Goal: Obtain resource: Download file/media

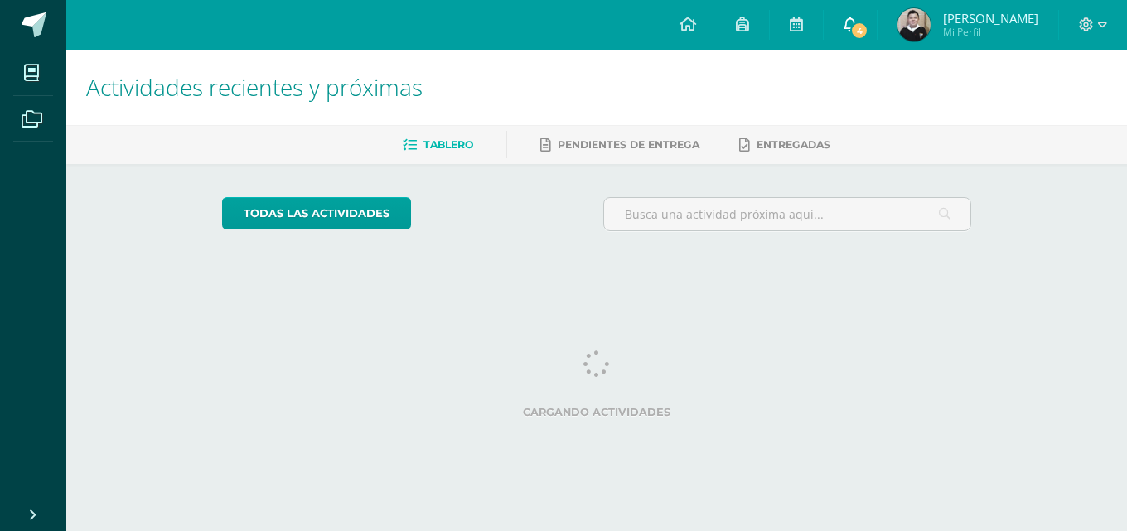
click at [860, 31] on span "4" at bounding box center [859, 31] width 18 height 18
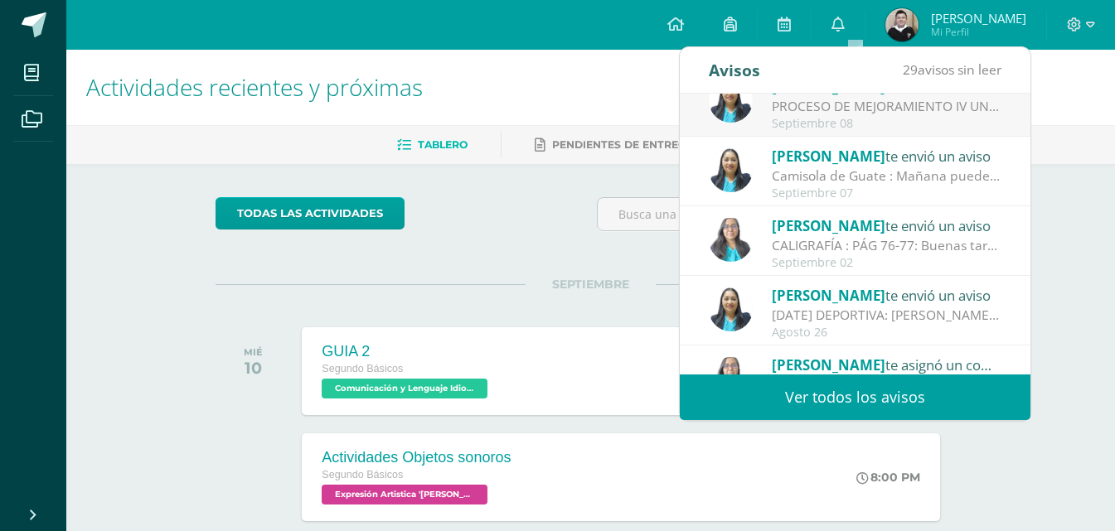
scroll to position [245, 0]
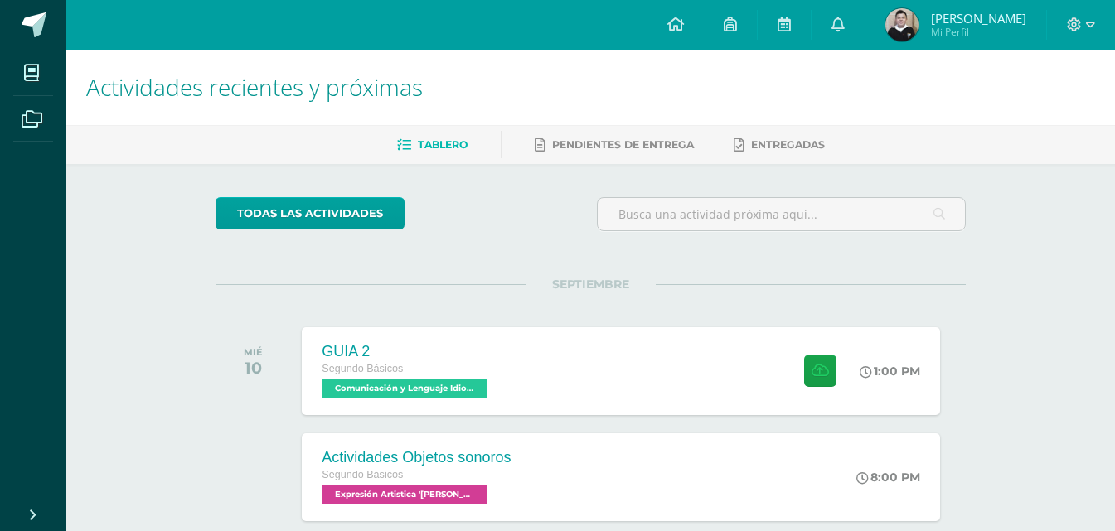
click at [678, 392] on div "GUIA 2 Segundo Básicos Comunicación y Lenguaje Idioma Extranjero '[PERSON_NAME]…" at bounding box center [621, 371] width 644 height 89
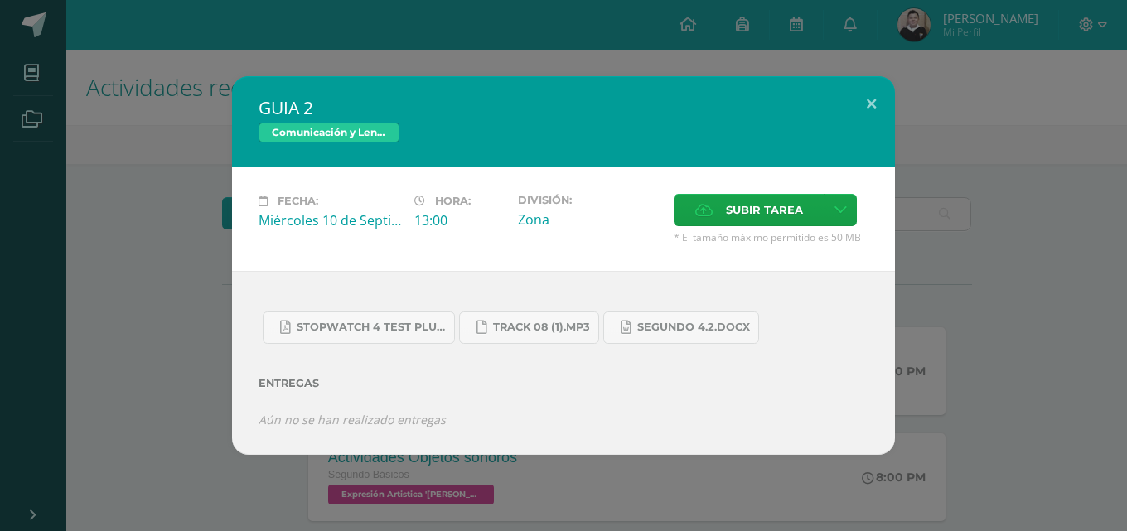
drag, startPoint x: 1009, startPoint y: 291, endPoint x: 969, endPoint y: 318, distance: 49.0
click at [1009, 292] on div "GUIA 2 Comunicación y Lenguaje Idioma Extranjero Fecha: [DATE] Hora: 13:00 Divi…" at bounding box center [564, 265] width 1114 height 379
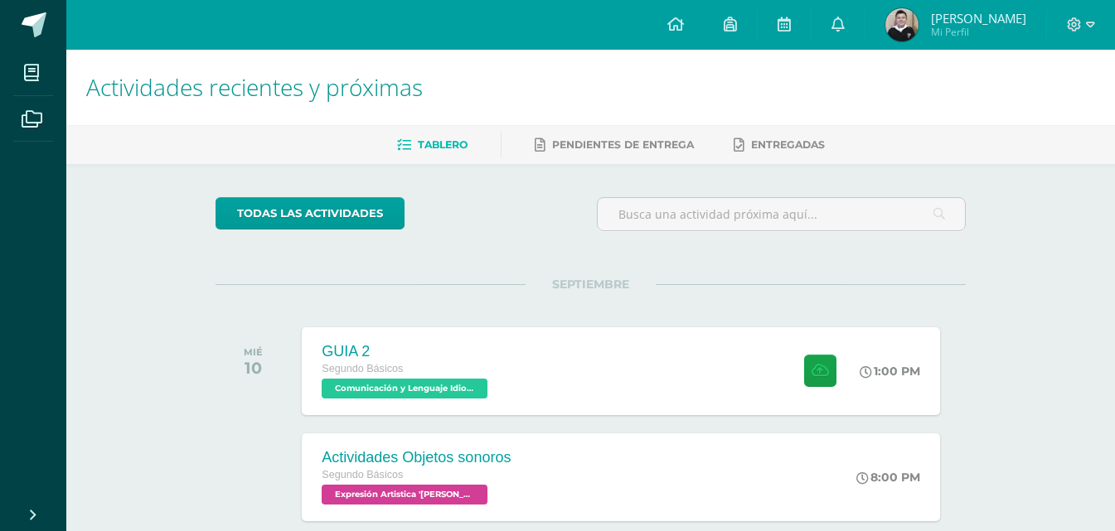
click at [569, 409] on div "GUIA 2 Segundo Básicos Comunicación y Lenguaje Idioma Extranjero '[PERSON_NAME]…" at bounding box center [620, 371] width 637 height 88
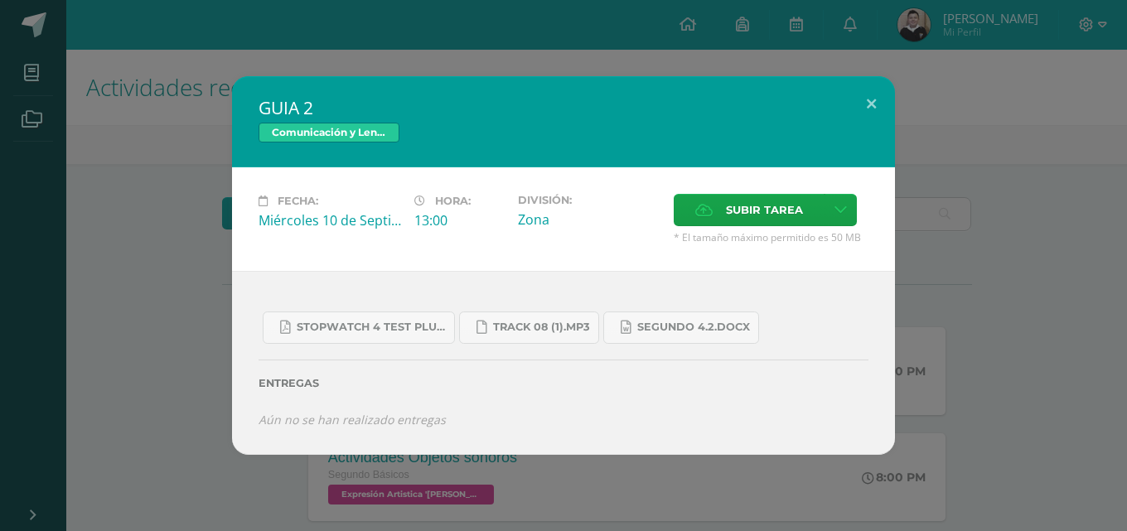
click at [321, 452] on div "Stopwatch 4 Test Plus U8.pdf Track 08 (1).mp3 SEGUNDO 4.2.docx Entregas Aún no …" at bounding box center [563, 363] width 663 height 184
click at [481, 468] on div "GUIA 2 Comunicación y Lenguaje Idioma Extranjero Fecha: [DATE] Hora: 13:00 Divi…" at bounding box center [563, 265] width 1127 height 531
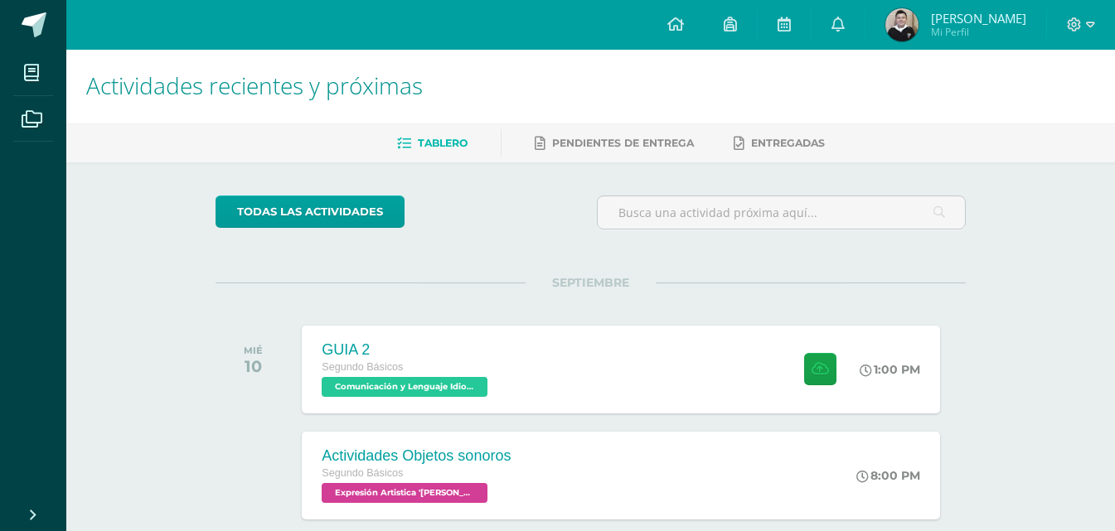
scroll to position [0, 0]
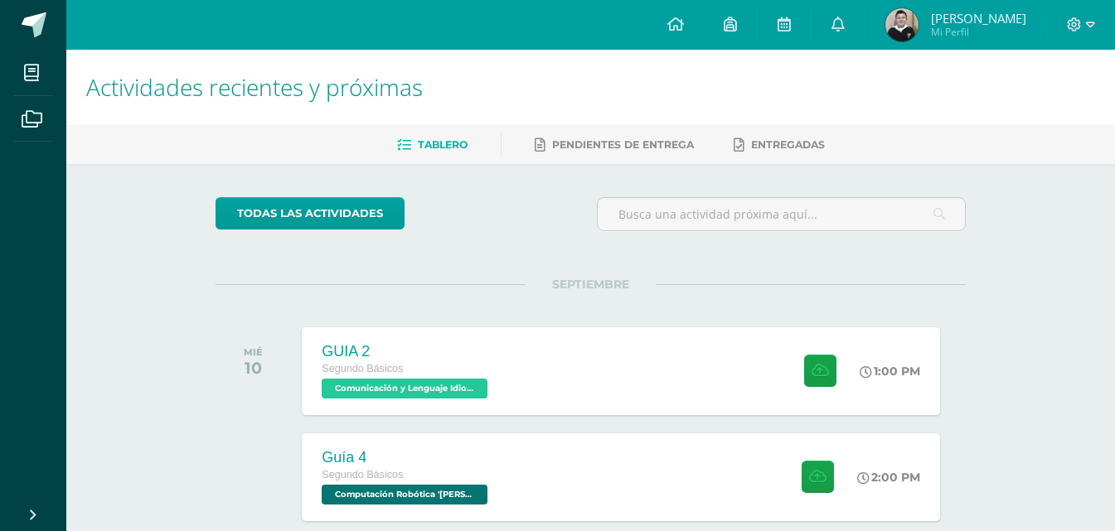
drag, startPoint x: 683, startPoint y: 38, endPoint x: 645, endPoint y: 282, distance: 246.6
click at [645, 282] on span "SEPTIEMBRE" at bounding box center [590, 284] width 130 height 15
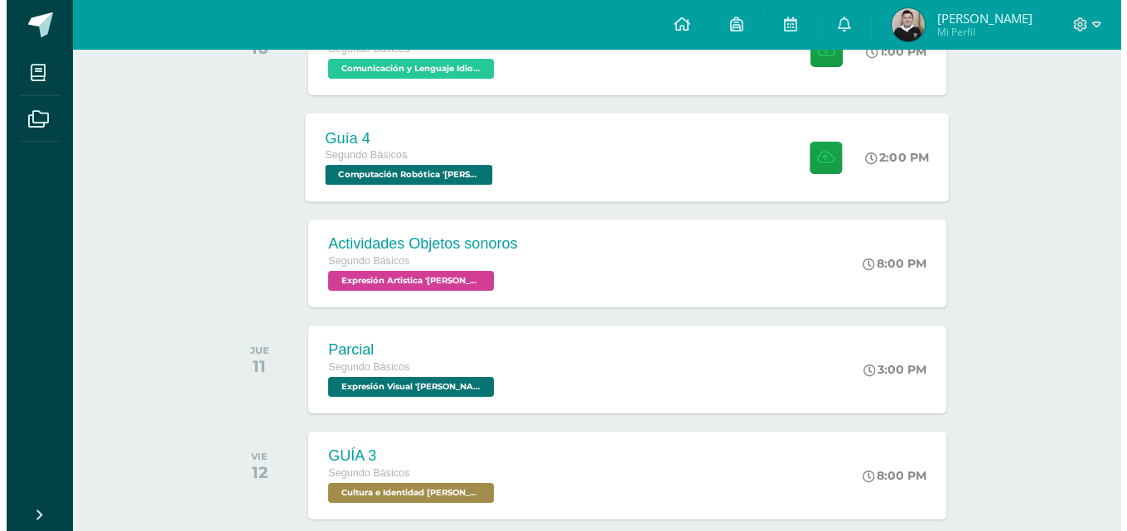
scroll to position [166, 0]
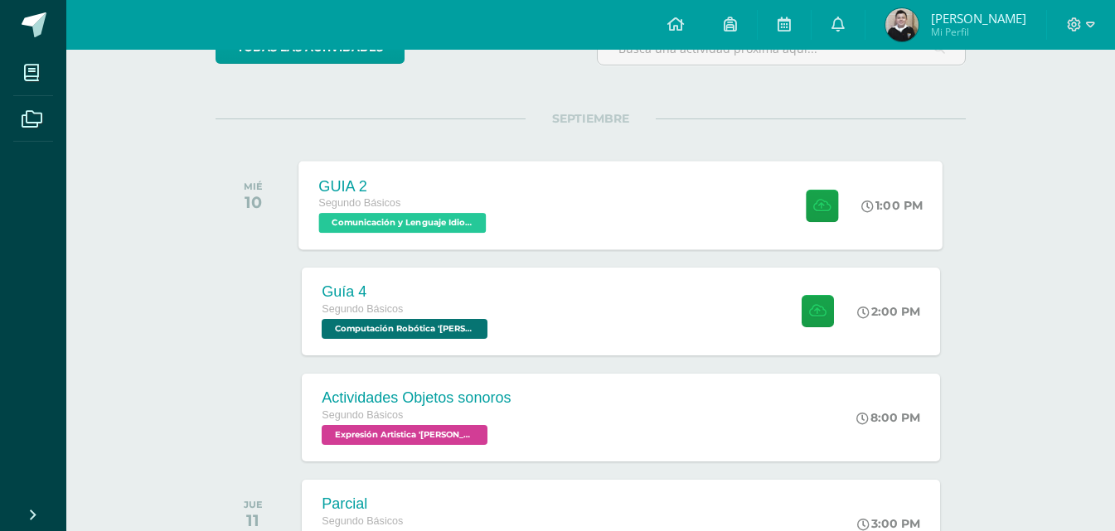
click at [567, 233] on div "GUIA 2 Segundo Básicos Comunicación y Lenguaje Idioma Extranjero '[PERSON_NAME]…" at bounding box center [621, 205] width 644 height 89
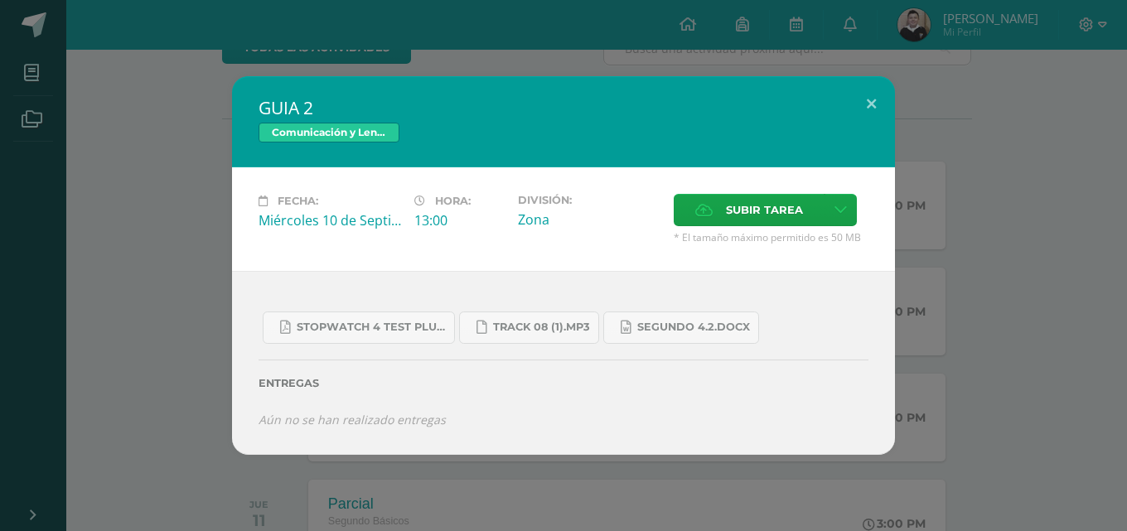
click at [942, 342] on div "GUIA 2 Comunicación y Lenguaje Idioma Extranjero Fecha: [DATE] Hora: 13:00 Divi…" at bounding box center [564, 265] width 1114 height 379
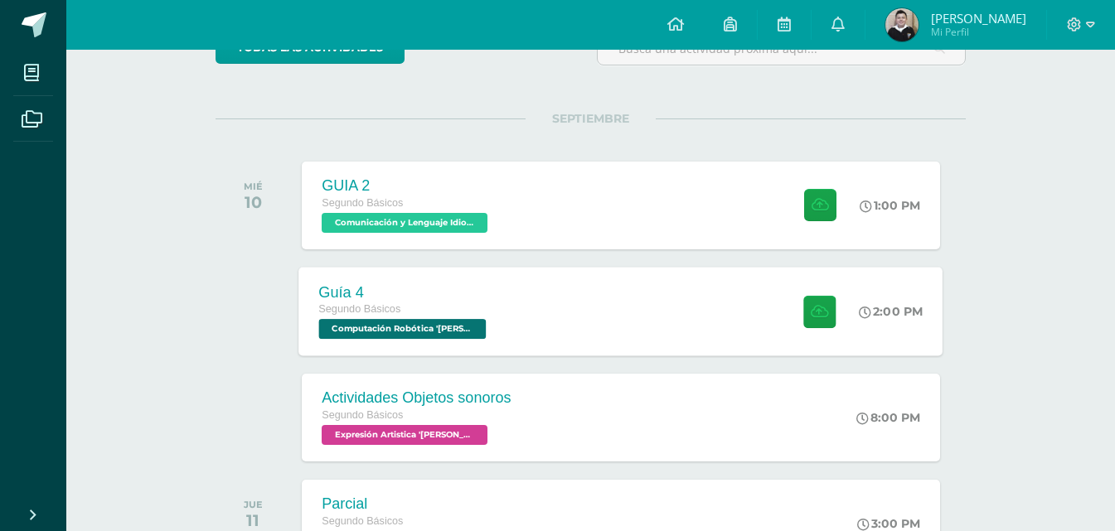
click at [607, 320] on div "Guía 4 Segundo Básicos Computación Robótica '[PERSON_NAME]' 2:00 PM Guía 4 Comp…" at bounding box center [621, 311] width 644 height 89
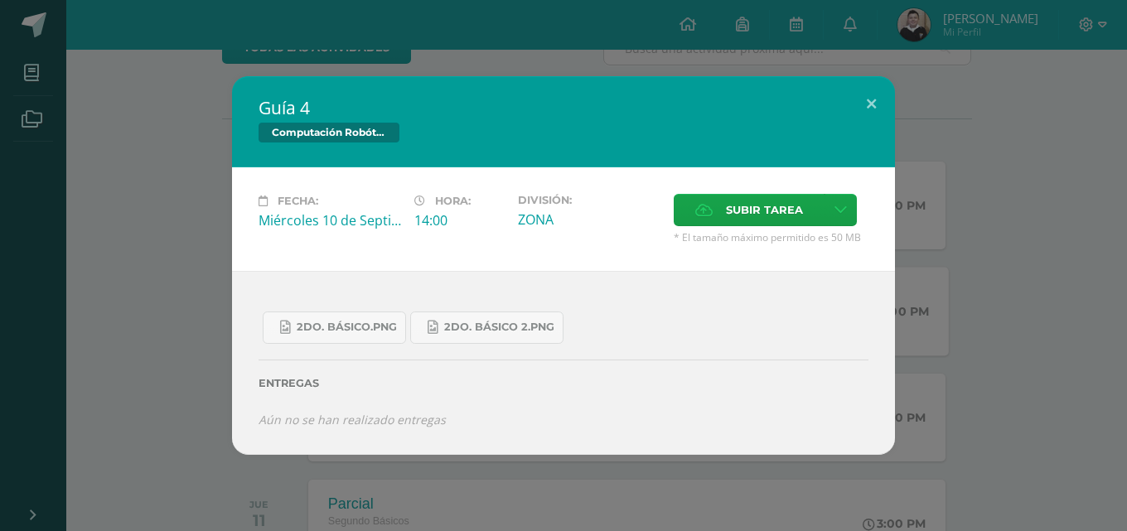
drag, startPoint x: 1052, startPoint y: 302, endPoint x: 767, endPoint y: 303, distance: 285.1
click at [1051, 302] on div "Guía 4 Computación Robótica Fecha: [DATE] Hora: 14:00 División: Subir tarea" at bounding box center [564, 265] width 1114 height 379
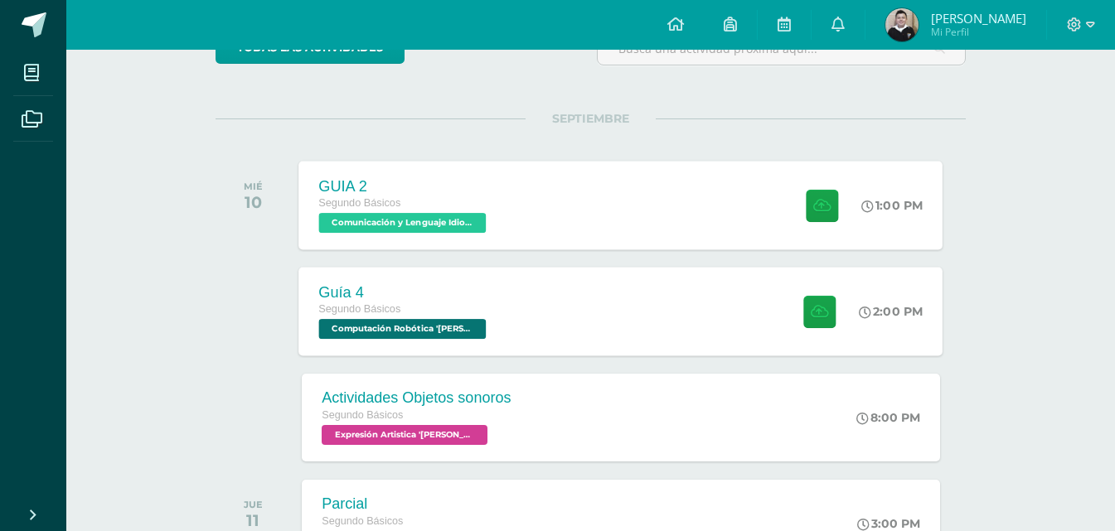
click at [680, 222] on div "GUIA 2 Segundo Básicos Comunicación y Lenguaje Idioma Extranjero '[PERSON_NAME]…" at bounding box center [621, 205] width 644 height 89
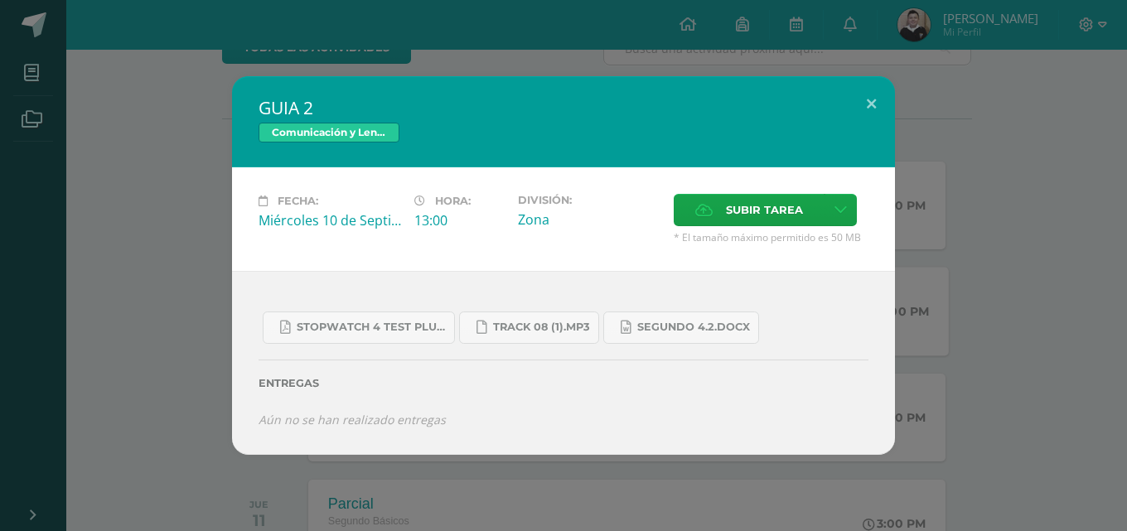
drag, startPoint x: 1045, startPoint y: 310, endPoint x: 994, endPoint y: 329, distance: 54.8
click at [1044, 310] on div "GUIA 2 Comunicación y Lenguaje Idioma Extranjero Fecha: [DATE] Hora: 13:00 Divi…" at bounding box center [564, 265] width 1114 height 379
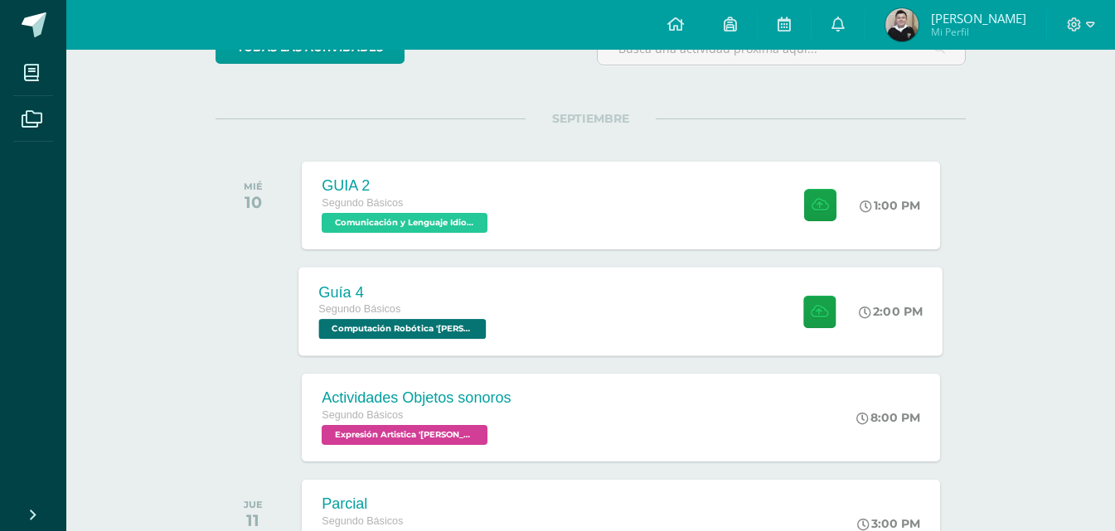
click at [673, 251] on div "MIÉ 10 GUIA 2 Segundo Básicos Comunicación y Lenguaje Idioma Extranjero '[PERSO…" at bounding box center [590, 205] width 750 height 93
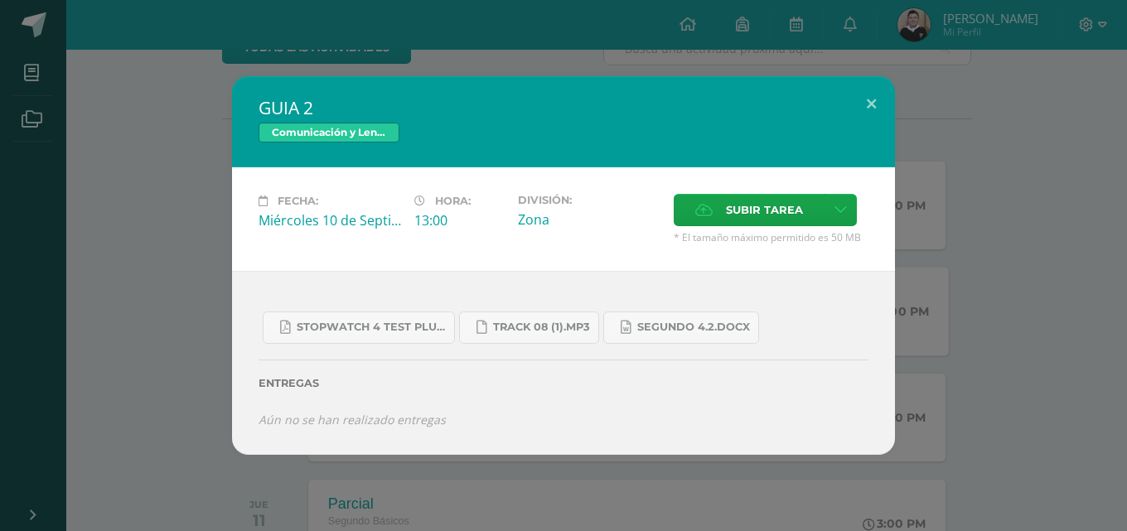
click at [954, 201] on div "GUIA 2 Comunicación y Lenguaje Idioma Extranjero Fecha: [DATE] Hora: 13:00 Divi…" at bounding box center [564, 265] width 1114 height 379
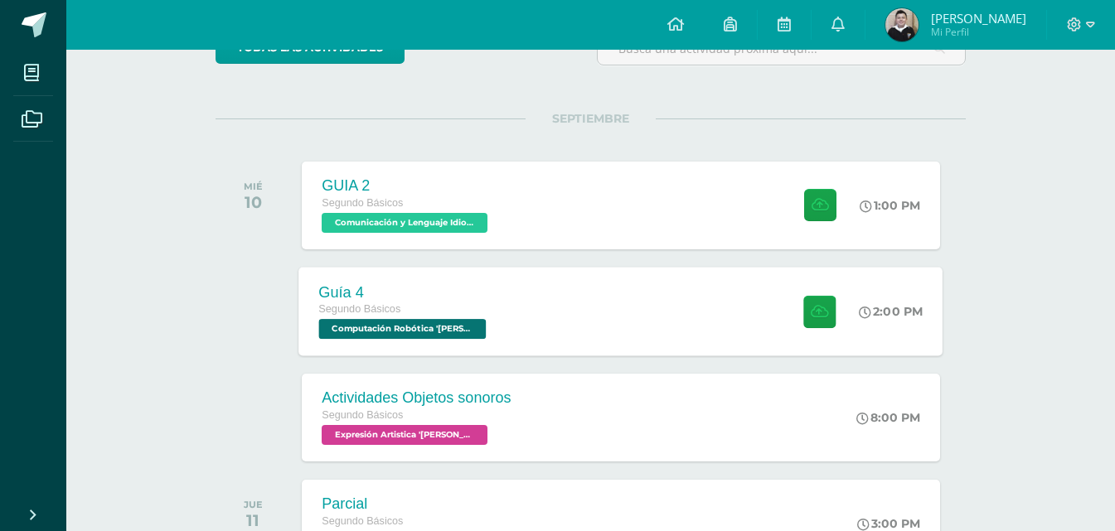
click at [525, 328] on div "Guía 4 Segundo Básicos Computación Robótica 'Newton' 2:00 PM Guía 4 Computación…" at bounding box center [621, 311] width 644 height 89
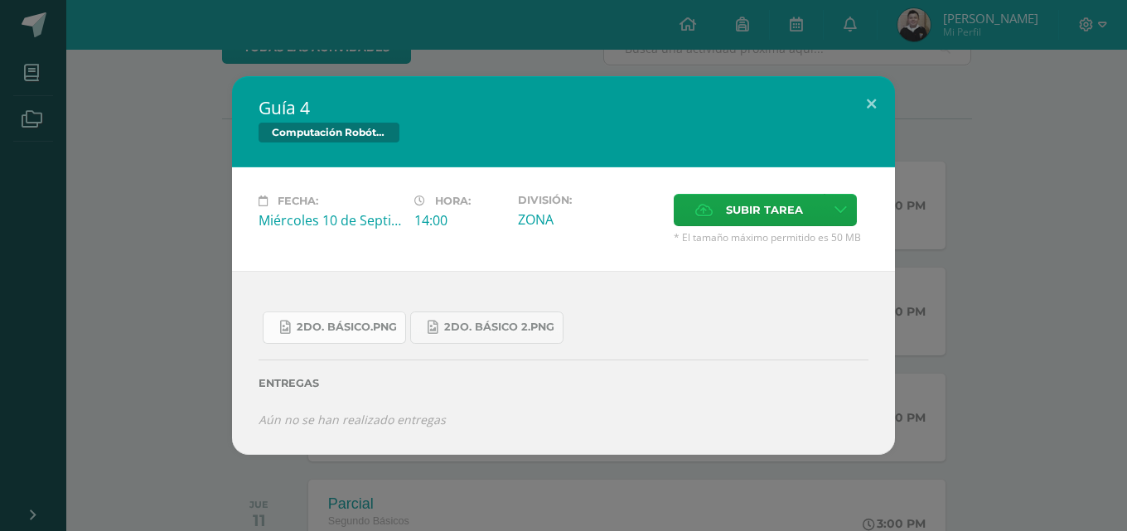
click at [353, 331] on span "2do. Básico.png" at bounding box center [347, 327] width 100 height 13
click at [486, 332] on span "2do. Básico 2.png" at bounding box center [499, 327] width 110 height 13
click at [143, 140] on div "Guía 4 Computación Robótica Fecha: Miércoles 10 de Septiembre Hora: 14:00 Divis…" at bounding box center [564, 265] width 1114 height 379
